Goal: Task Accomplishment & Management: Complete application form

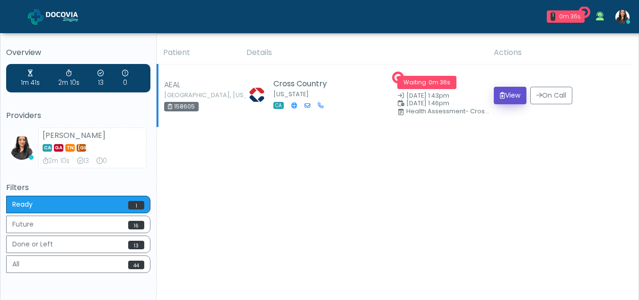
click at [503, 93] on button "View" at bounding box center [510, 96] width 33 height 18
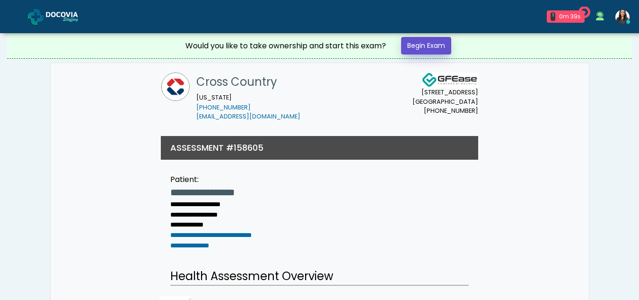
click at [441, 44] on link "Begin Exam" at bounding box center [426, 46] width 50 height 18
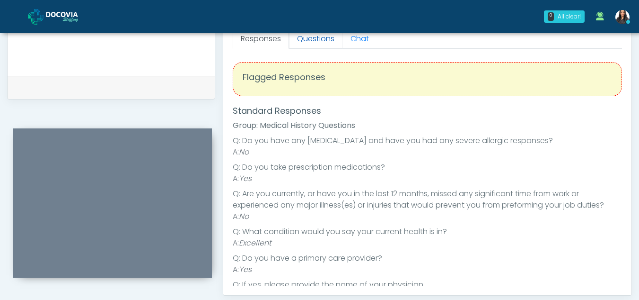
click at [326, 44] on link "Questions" at bounding box center [315, 39] width 53 height 20
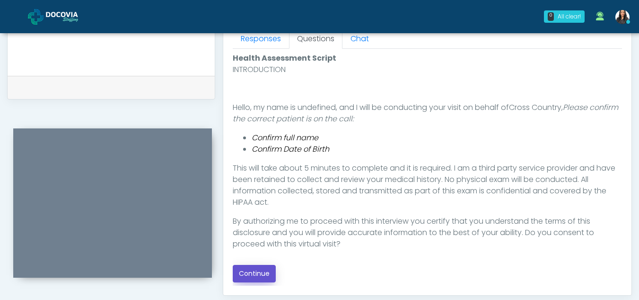
click at [256, 273] on button "Continue" at bounding box center [254, 274] width 43 height 18
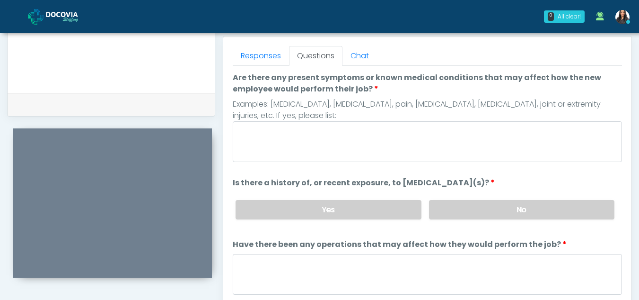
scroll to position [409, 0]
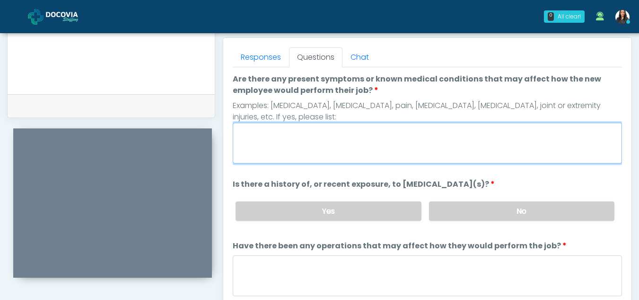
click at [369, 139] on textarea "Are there any present symptoms or known medical conditions that may affect how …" at bounding box center [427, 143] width 389 height 41
type textarea "**"
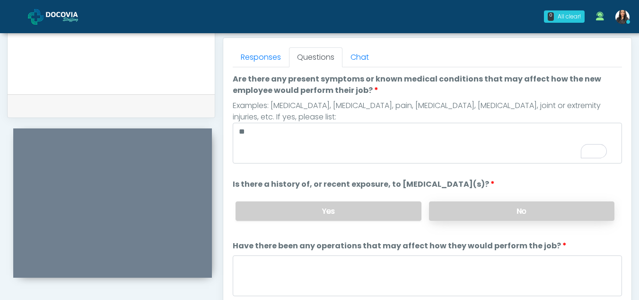
click at [557, 212] on label "No" at bounding box center [521, 210] width 185 height 19
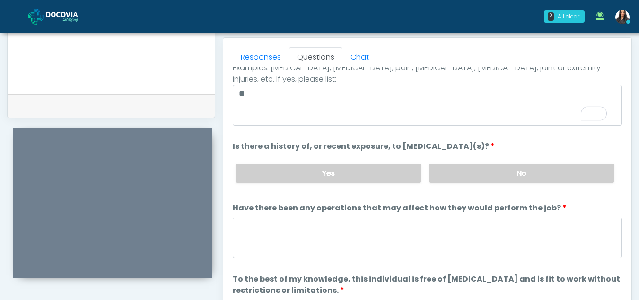
scroll to position [51, 0]
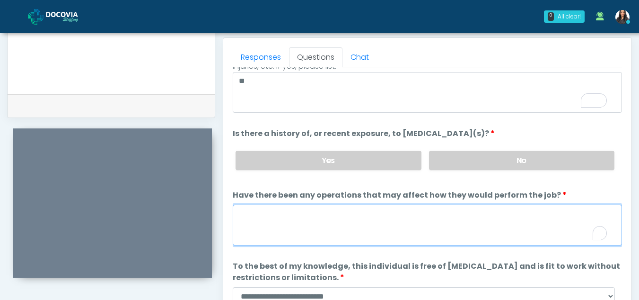
click at [337, 226] on textarea "Have there been any operations that may affect how they would perform the job?" at bounding box center [427, 224] width 389 height 41
type textarea "**"
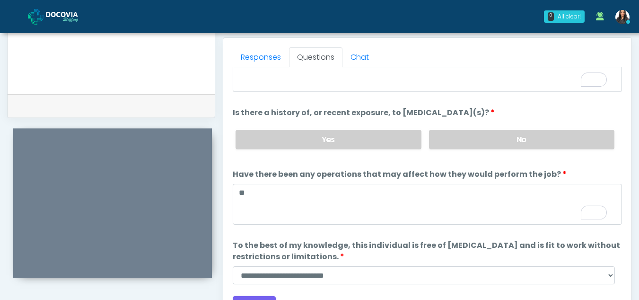
scroll to position [81, 0]
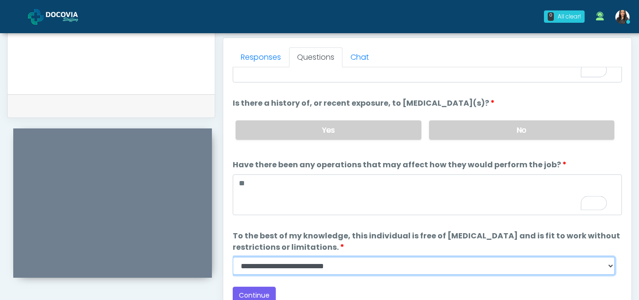
click at [606, 265] on select "**********" at bounding box center [424, 265] width 382 height 18
select select "******"
click at [233, 256] on select "**********" at bounding box center [424, 265] width 382 height 18
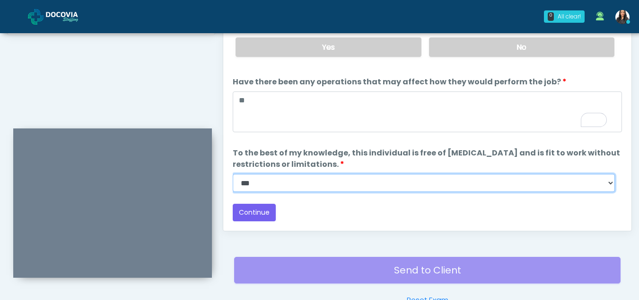
scroll to position [521, 0]
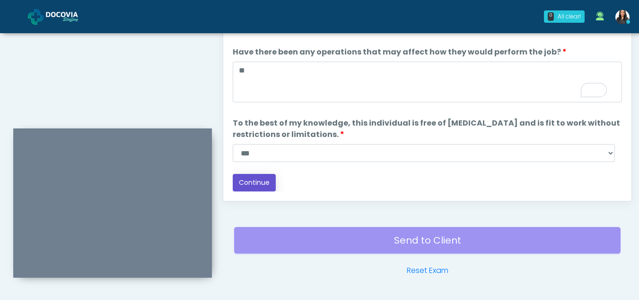
click at [257, 180] on button "Continue" at bounding box center [254, 183] width 43 height 18
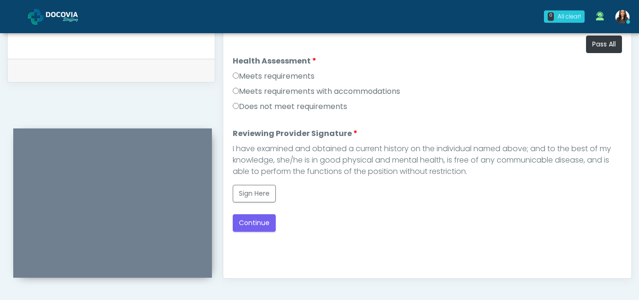
scroll to position [399, 0]
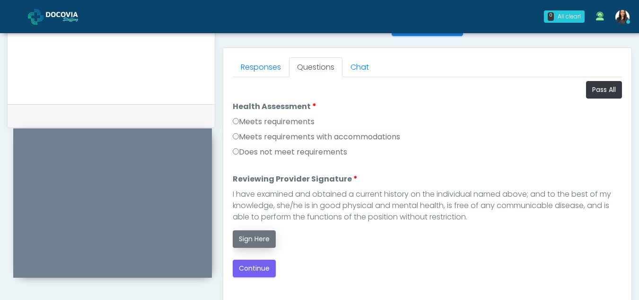
click at [263, 238] on button "Sign Here" at bounding box center [254, 239] width 43 height 18
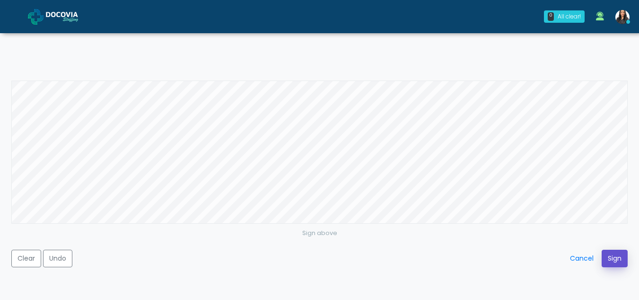
click at [610, 255] on button "Sign" at bounding box center [615, 258] width 26 height 18
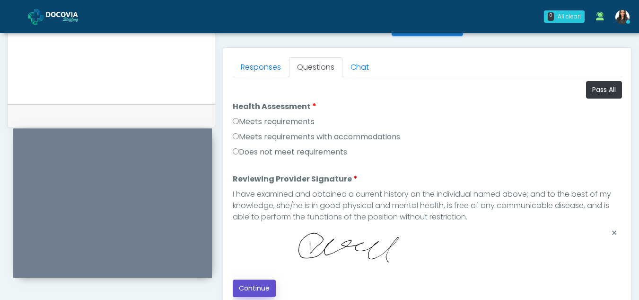
click at [265, 284] on button "Continue" at bounding box center [254, 288] width 43 height 18
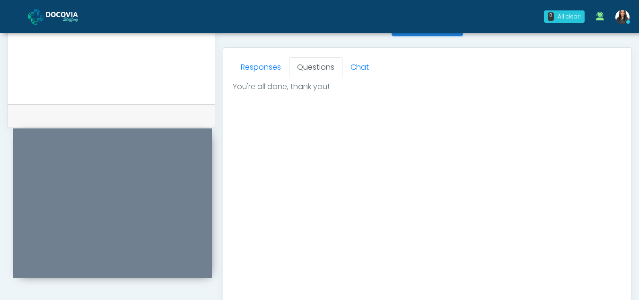
scroll to position [567, 0]
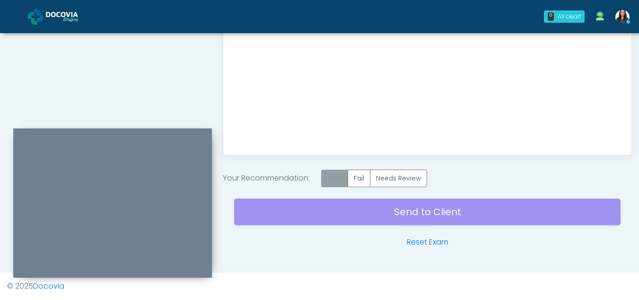
click at [341, 177] on label "Pass" at bounding box center [334, 178] width 27 height 18
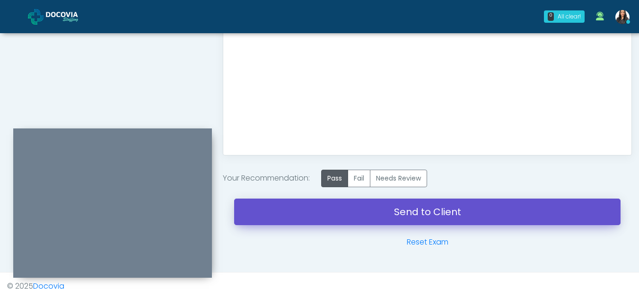
click at [412, 203] on link "Send to Client" at bounding box center [427, 211] width 387 height 26
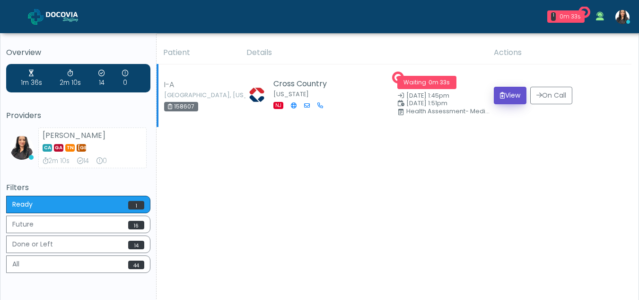
click at [511, 93] on button "View" at bounding box center [510, 96] width 33 height 18
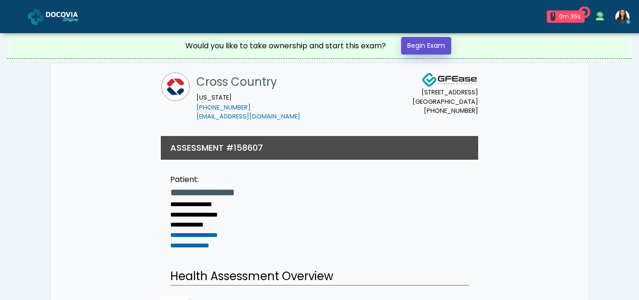
click at [424, 46] on link "Begin Exam" at bounding box center [426, 46] width 50 height 18
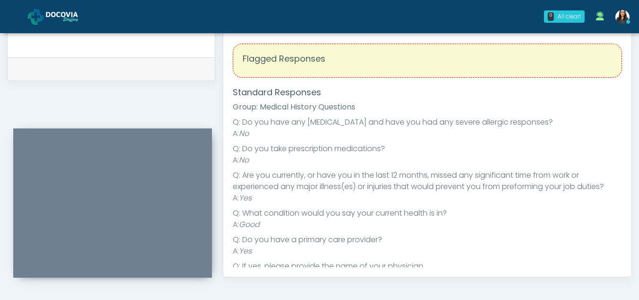
scroll to position [343, 0]
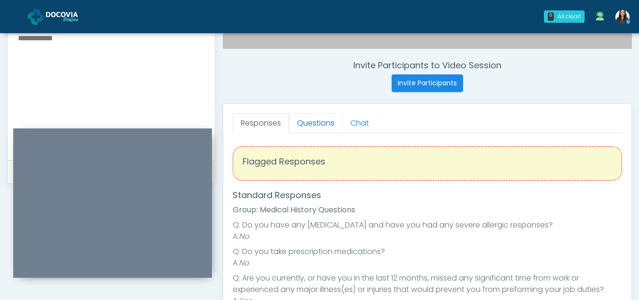
click at [296, 121] on link "Questions" at bounding box center [315, 123] width 53 height 20
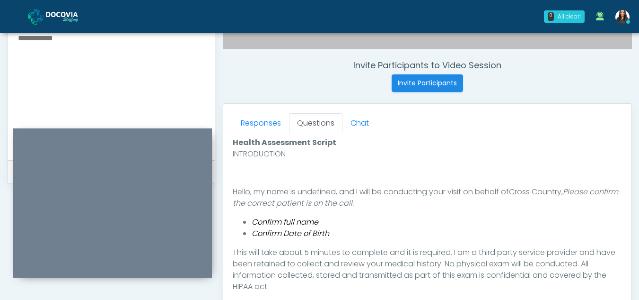
scroll to position [502, 0]
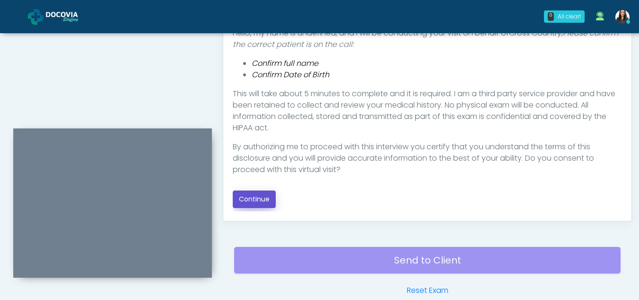
click at [264, 199] on button "Continue" at bounding box center [254, 199] width 43 height 18
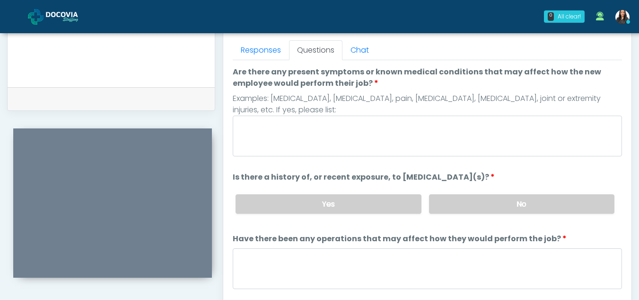
scroll to position [393, 0]
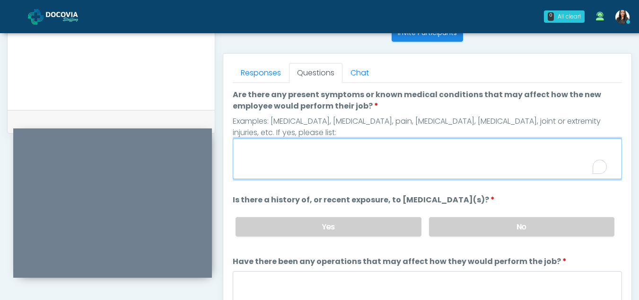
click at [322, 158] on textarea "Are there any present symptoms or known medical conditions that may affect how …" at bounding box center [427, 158] width 389 height 41
type textarea "**"
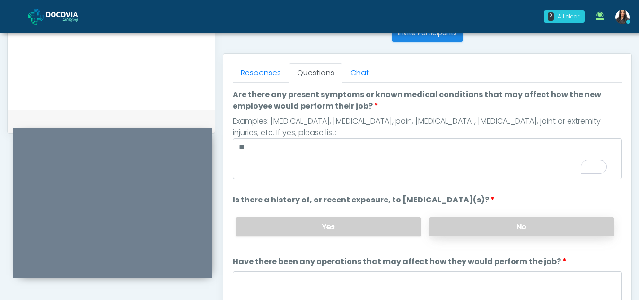
click at [493, 230] on label "No" at bounding box center [521, 226] width 185 height 19
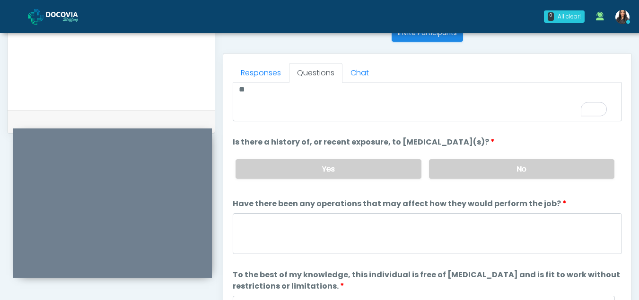
scroll to position [79, 0]
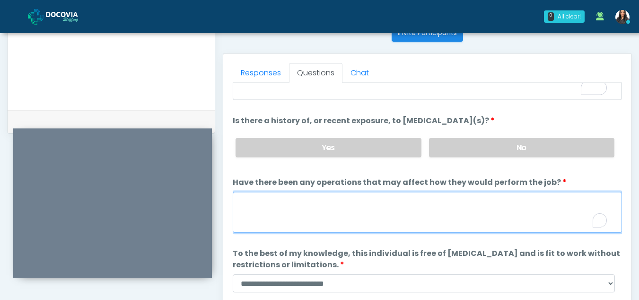
click at [339, 216] on textarea "Have there been any operations that may affect how they would perform the job?" at bounding box center [427, 212] width 389 height 41
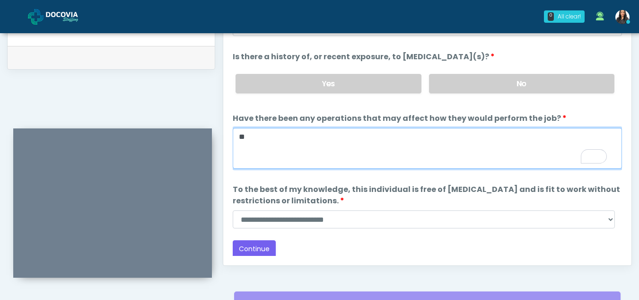
scroll to position [460, 0]
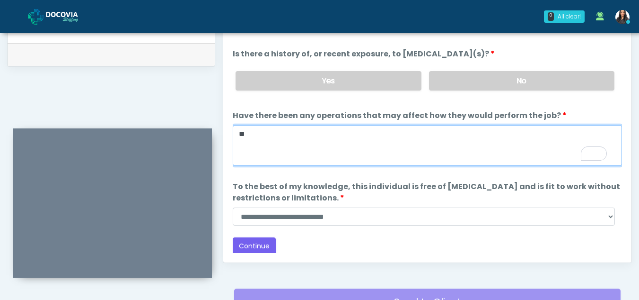
type textarea "**"
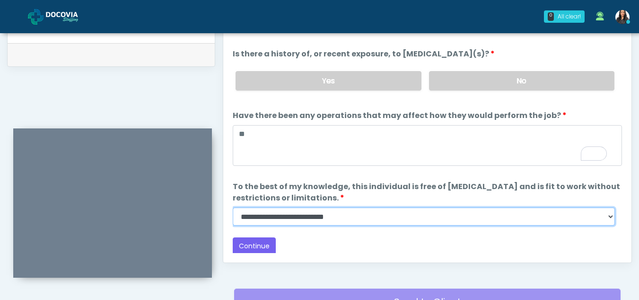
click at [607, 217] on select "**********" at bounding box center [424, 216] width 382 height 18
select select "******"
click at [233, 207] on select "**********" at bounding box center [424, 216] width 382 height 18
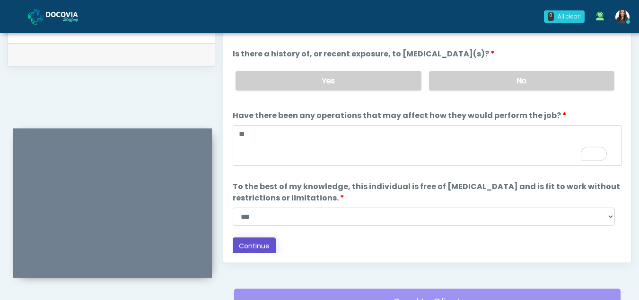
click at [263, 244] on button "Continue" at bounding box center [254, 246] width 43 height 18
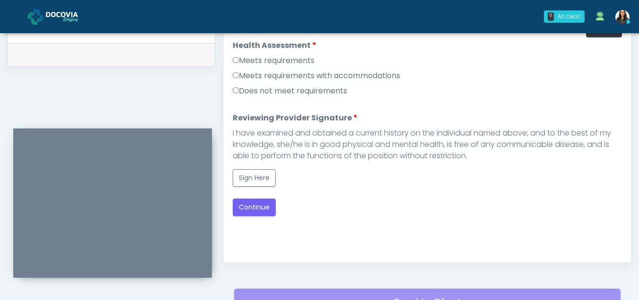
scroll to position [456, 0]
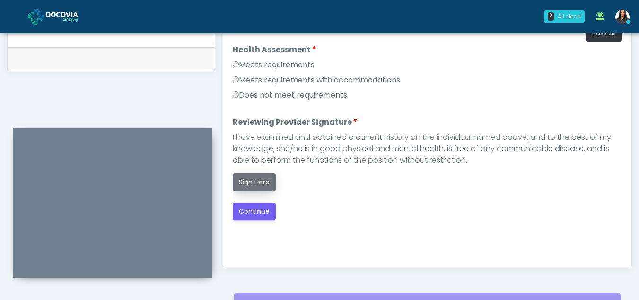
click at [256, 185] on button "Sign Here" at bounding box center [254, 182] width 43 height 18
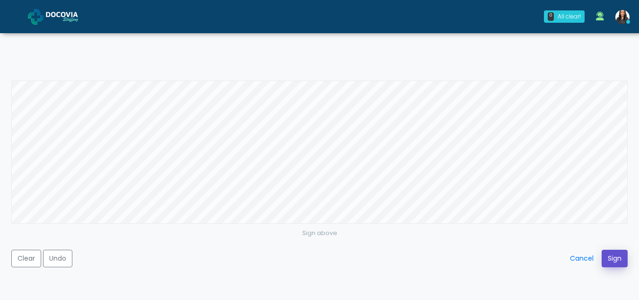
click at [610, 257] on button "Sign" at bounding box center [615, 258] width 26 height 18
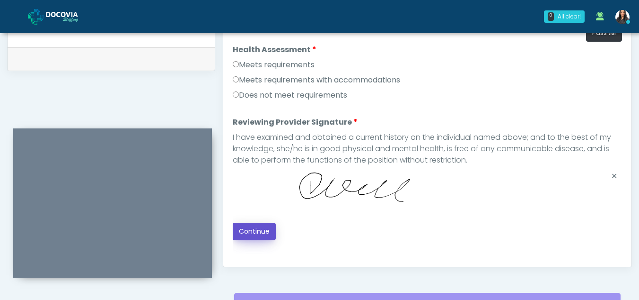
click at [266, 229] on button "Continue" at bounding box center [254, 231] width 43 height 18
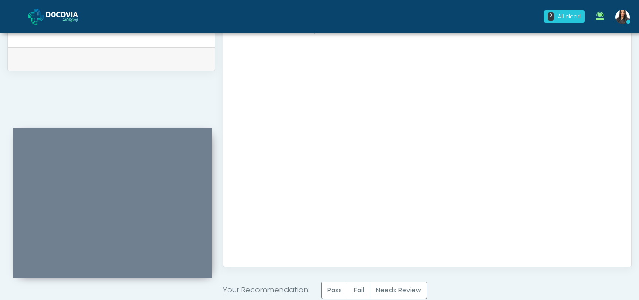
scroll to position [567, 0]
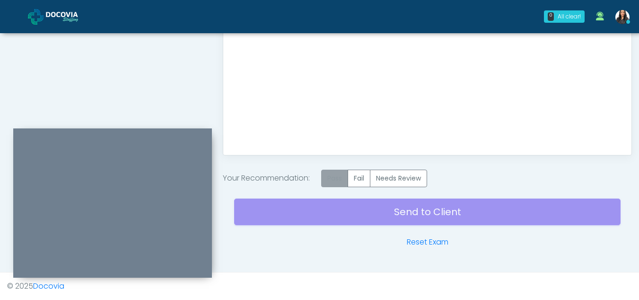
click at [332, 181] on label "Pass" at bounding box center [334, 178] width 27 height 18
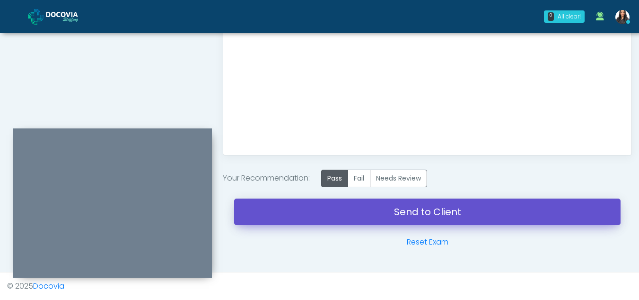
click at [423, 207] on link "Send to Client" at bounding box center [427, 211] width 387 height 26
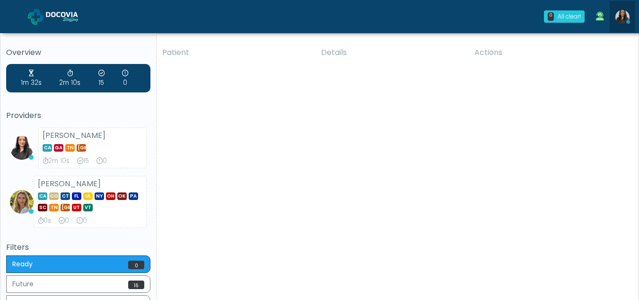
click at [623, 15] on img at bounding box center [623, 17] width 14 height 14
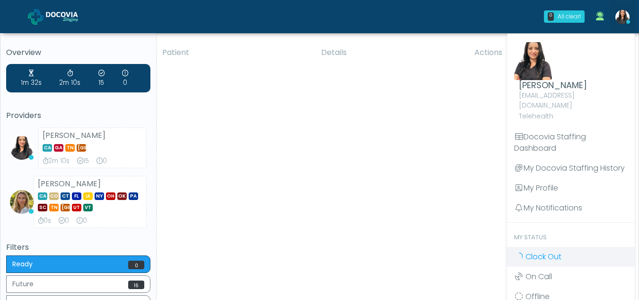
click at [527, 251] on span "Clock Out" at bounding box center [544, 256] width 36 height 11
